Goal: Transaction & Acquisition: Subscribe to service/newsletter

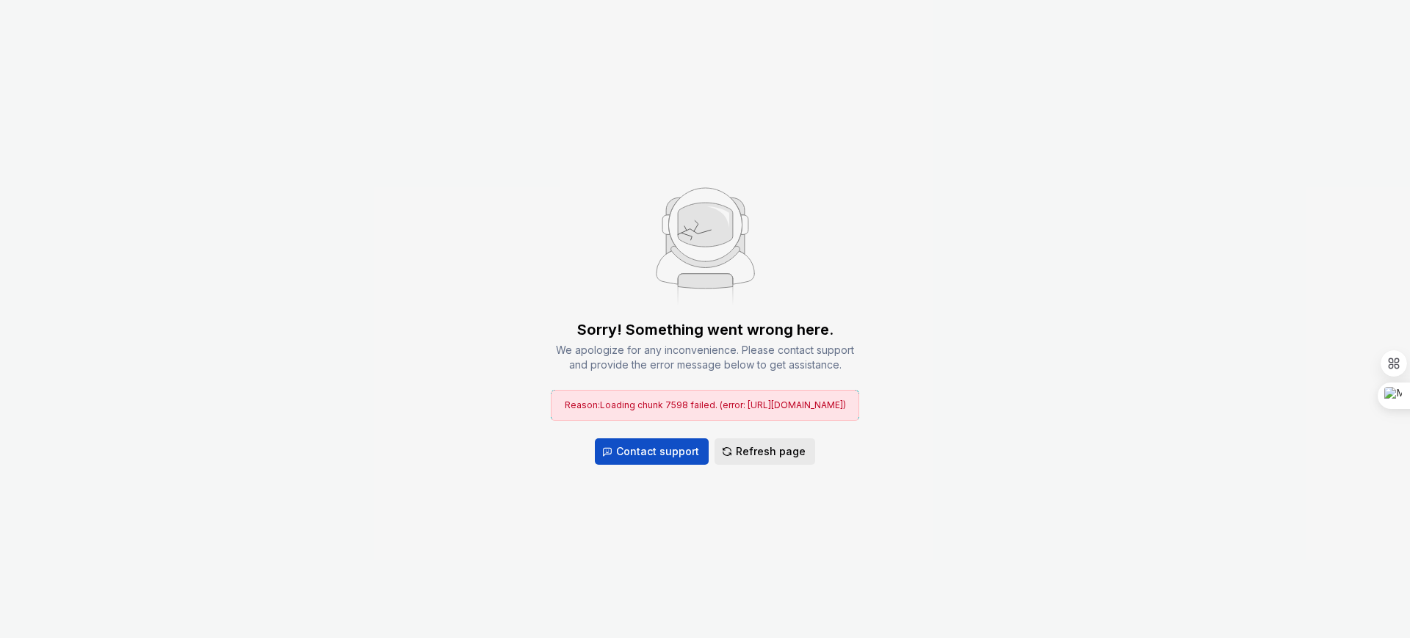
click at [791, 444] on span "Refresh page" at bounding box center [771, 451] width 70 height 15
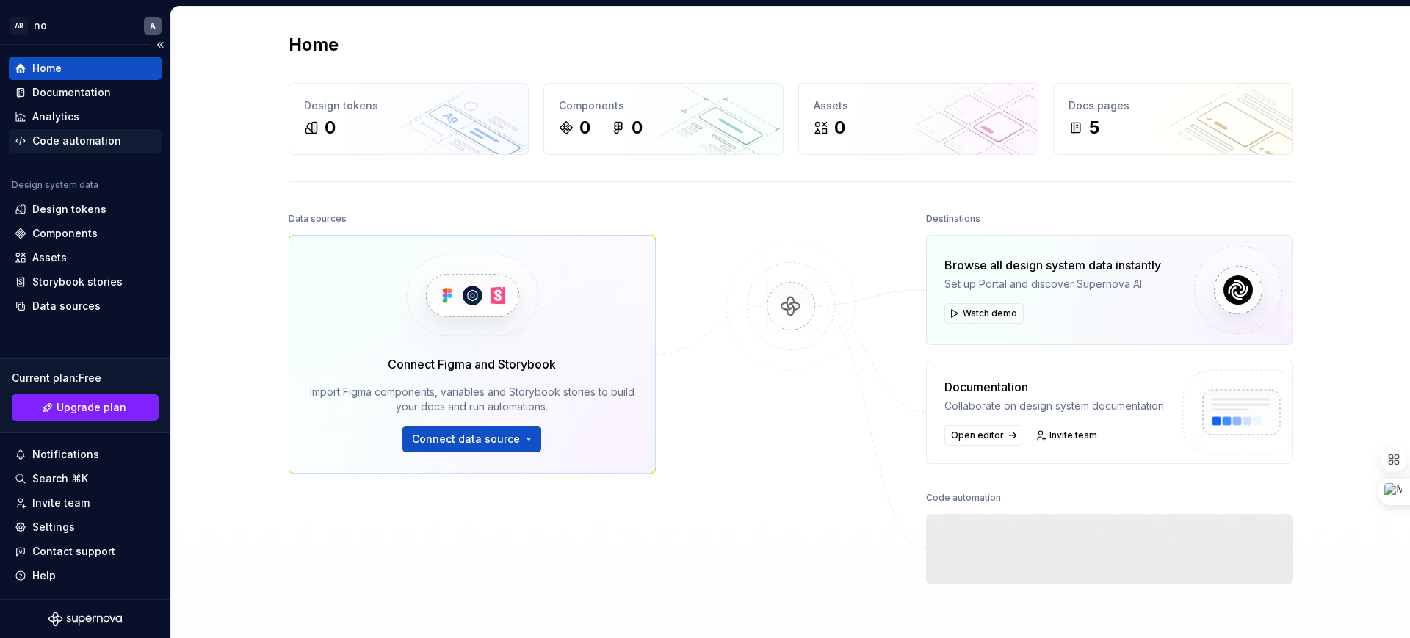
click at [79, 141] on div "Code automation" at bounding box center [76, 141] width 89 height 15
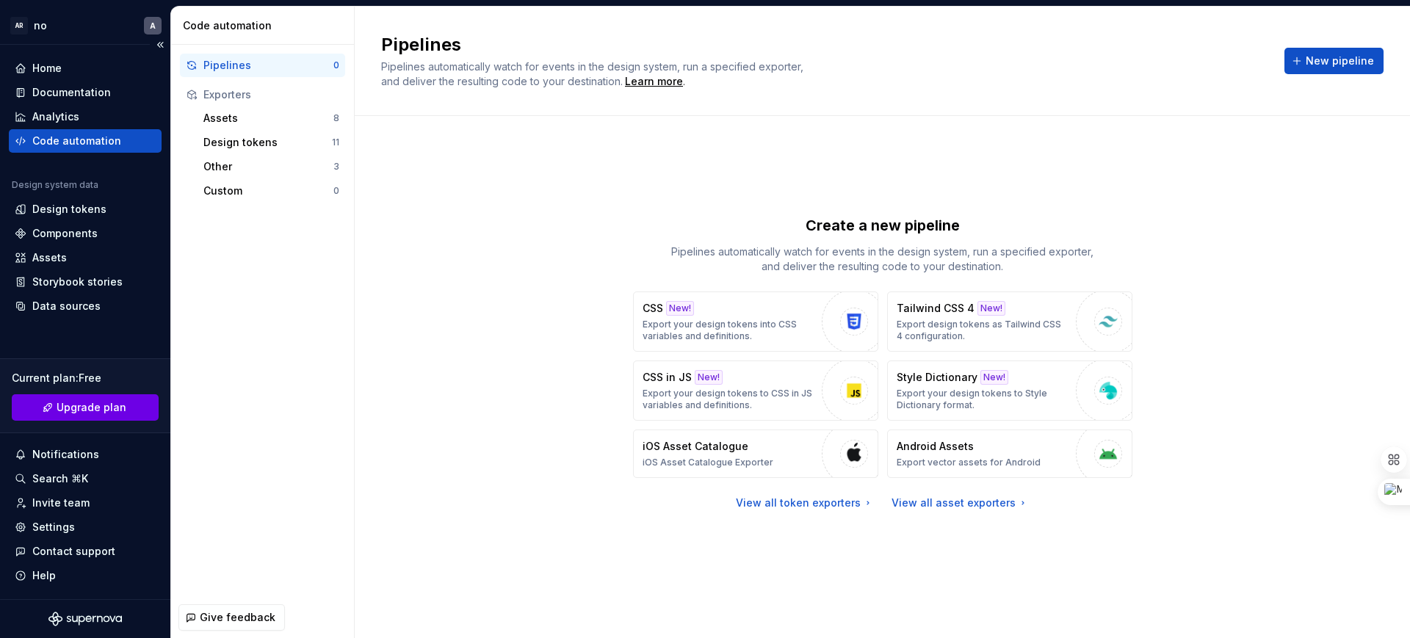
click at [78, 410] on span "Upgrade plan" at bounding box center [92, 407] width 70 height 15
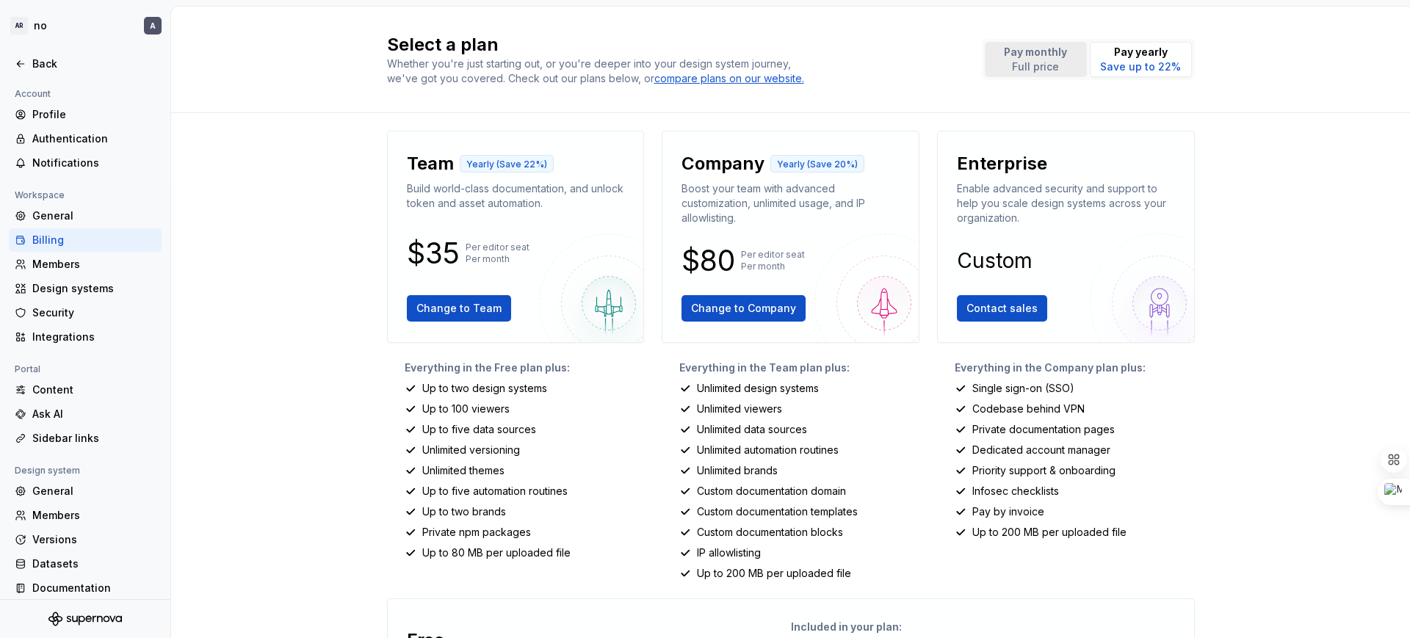
click at [1017, 68] on p "Full price" at bounding box center [1035, 66] width 63 height 15
click at [35, 64] on div "Back" at bounding box center [93, 64] width 123 height 15
